Goal: Complete application form

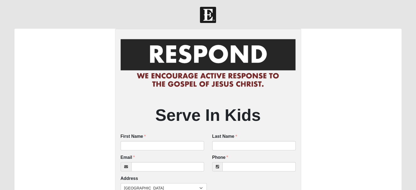
scroll to position [50, 0]
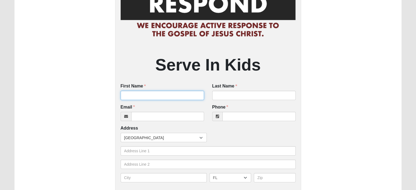
click at [143, 94] on input "First Name" at bounding box center [163, 95] width 84 height 9
type input "Kayla"
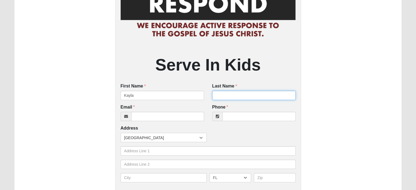
type input "[PERSON_NAME]"
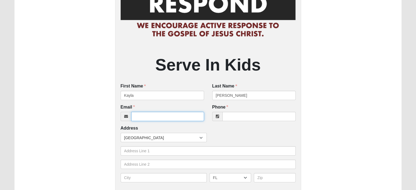
type input "[EMAIL_ADDRESS][DOMAIN_NAME]"
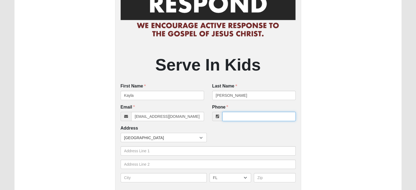
type input "9043471936"
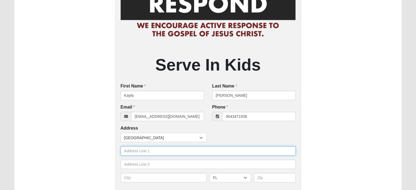
type input "[STREET_ADDRESS]"
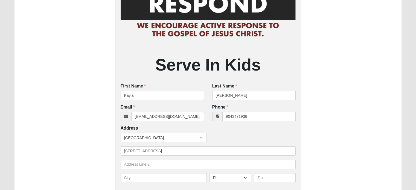
type input "Saint Augustine"
type input "32092"
type input "[PHONE_NUMBER]"
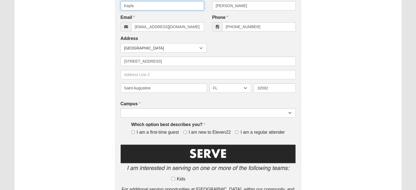
scroll to position [140, 0]
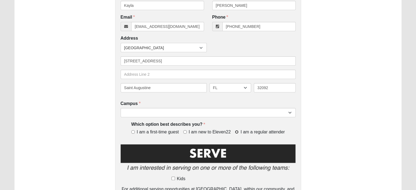
click at [238, 132] on input "I am a regular attender" at bounding box center [237, 132] width 4 height 4
radio input "true"
click at [234, 108] on div "Campus [GEOGRAPHIC_DATA] Eleven22 Online [PERSON_NAME][GEOGRAPHIC_DATA] Jesup M…" at bounding box center [208, 109] width 175 height 17
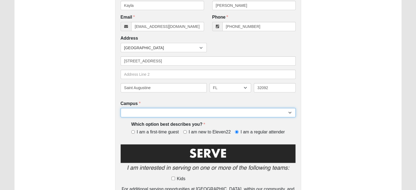
click at [233, 116] on select "Arlington Baymeadows Eleven22 Online [PERSON_NAME][GEOGRAPHIC_DATA] Jesup [GEOG…" at bounding box center [208, 112] width 175 height 9
select select "11"
click at [121, 108] on select "Arlington Baymeadows Eleven22 Online [PERSON_NAME][GEOGRAPHIC_DATA] Jesup [GEOG…" at bounding box center [208, 112] width 175 height 9
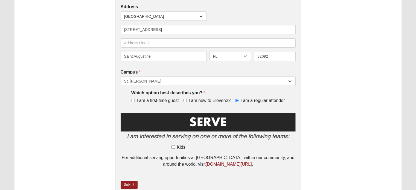
scroll to position [200, 0]
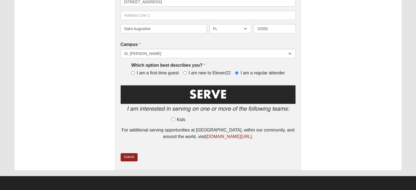
click at [175, 120] on label "Kids" at bounding box center [190, 120] width 36 height 7
click at [175, 120] on input "Kids" at bounding box center [174, 120] width 4 height 4
checkbox input "true"
